Goal: Navigation & Orientation: Find specific page/section

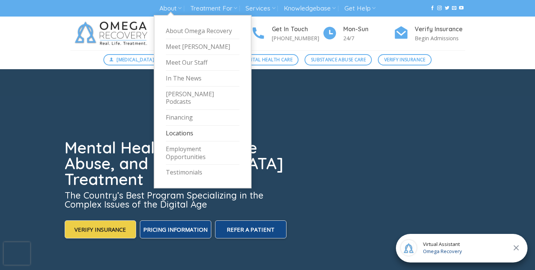
click at [181, 125] on link "Locations" at bounding box center [203, 133] width 74 height 16
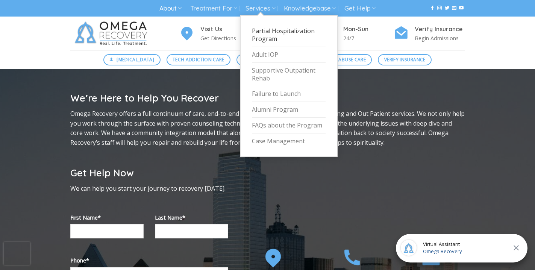
click at [260, 33] on link "Partial Hospitalization Program" at bounding box center [289, 35] width 74 height 24
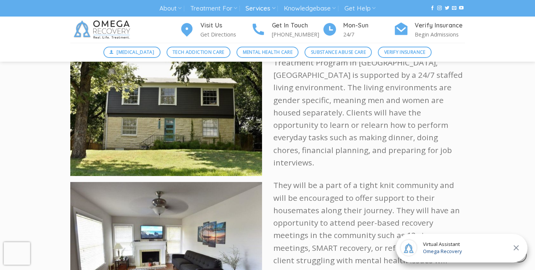
scroll to position [1105, 0]
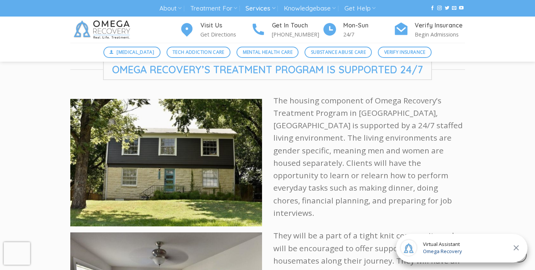
click at [518, 245] on icon "Close" at bounding box center [515, 247] width 5 height 5
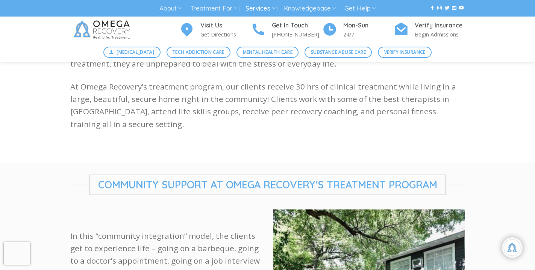
scroll to position [260, 0]
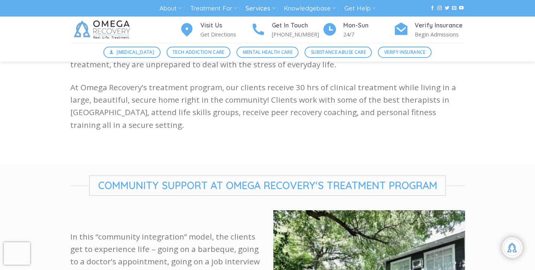
click at [109, 29] on img at bounding box center [103, 30] width 66 height 26
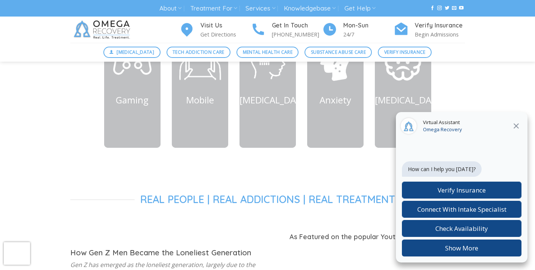
scroll to position [419, 0]
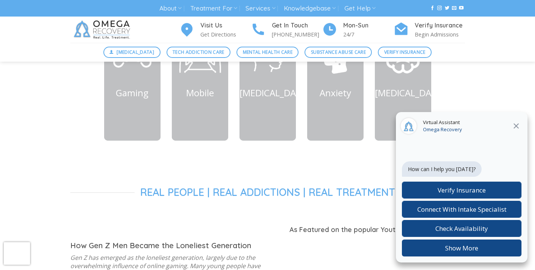
click at [517, 127] on icon "Close" at bounding box center [515, 125] width 5 height 5
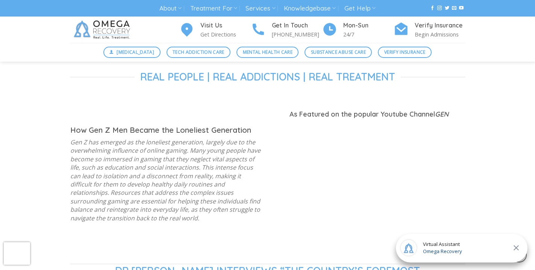
scroll to position [553, 0]
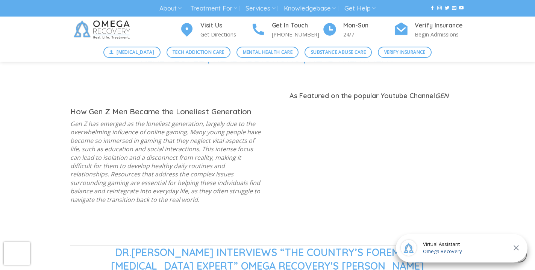
click at [514, 246] on icon "Close" at bounding box center [515, 247] width 9 height 9
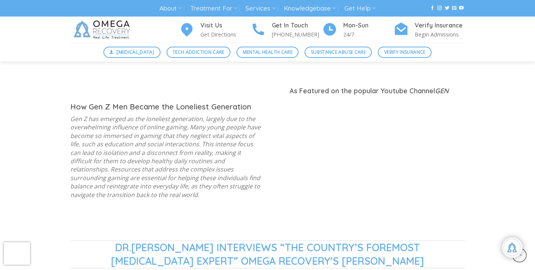
scroll to position [556, 0]
